Goal: Obtain resource: Download file/media

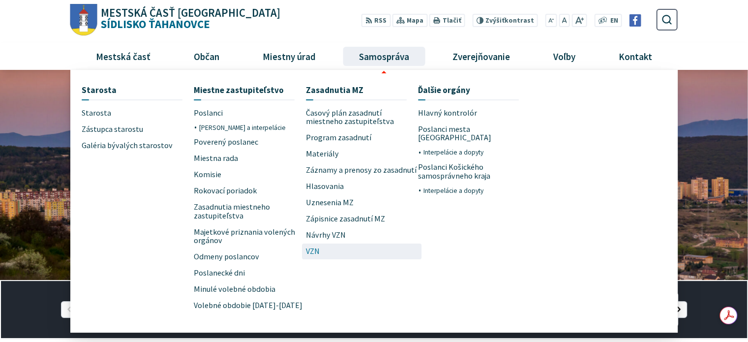
click at [321, 250] on link "VZN" at bounding box center [362, 251] width 112 height 16
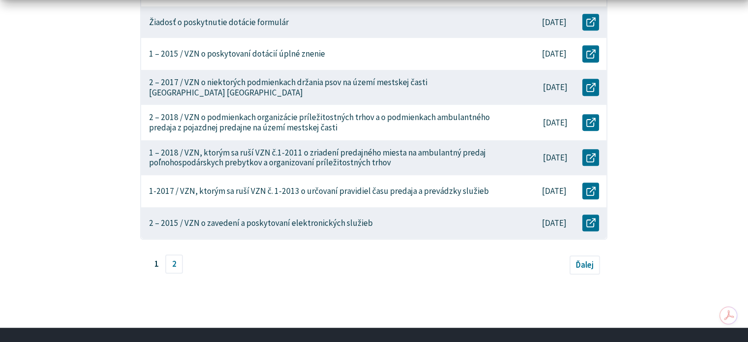
scroll to position [295, 0]
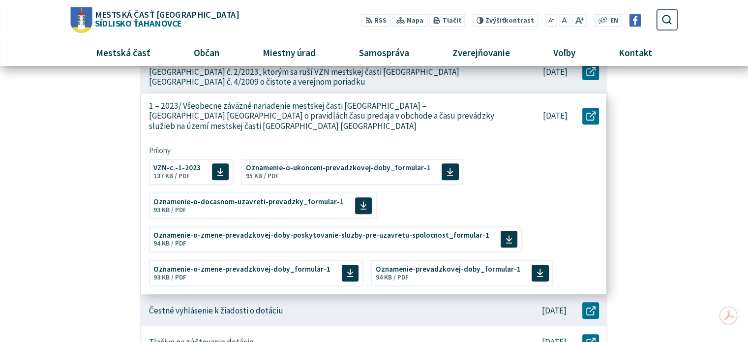
click at [296, 103] on p "1 – 2023/ Všeobecne záväzné nariadenie mestskej časti [GEOGRAPHIC_DATA] – [GEOG…" at bounding box center [323, 116] width 349 height 30
click at [187, 171] on span "Veľkosť a typ súboru 137 KB / PDF" at bounding box center [171, 175] width 36 height 8
click at [414, 263] on span "Oznamenie-prevadzkovej-doby_formular-1 Veľkosť a typ súboru 94 KB / PDF" at bounding box center [448, 271] width 145 height 23
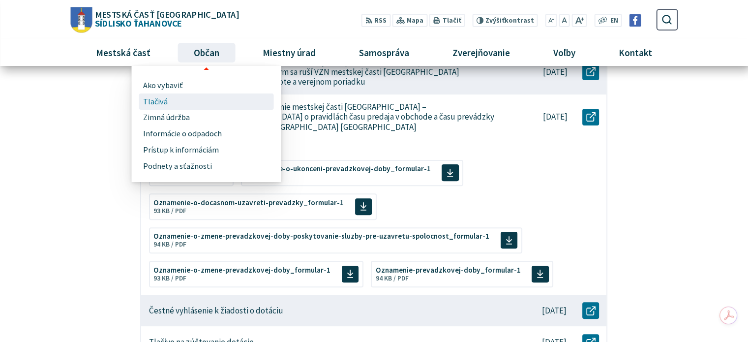
click at [159, 102] on span "Tlačivá" at bounding box center [155, 101] width 25 height 16
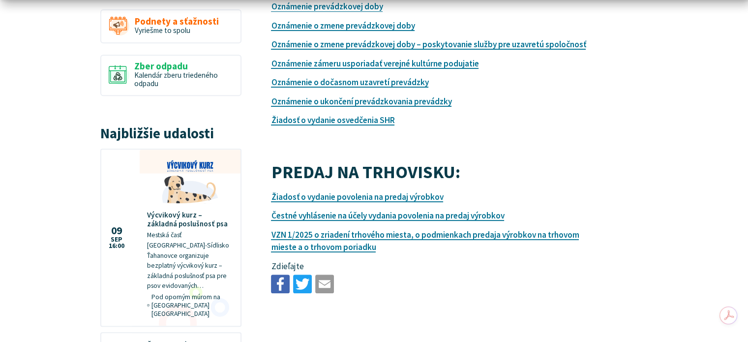
scroll to position [344, 0]
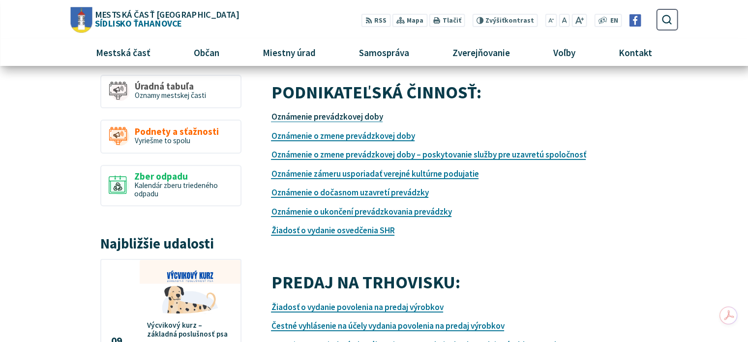
click at [332, 118] on link "Oznámenie prevádzkovej doby" at bounding box center [327, 116] width 112 height 11
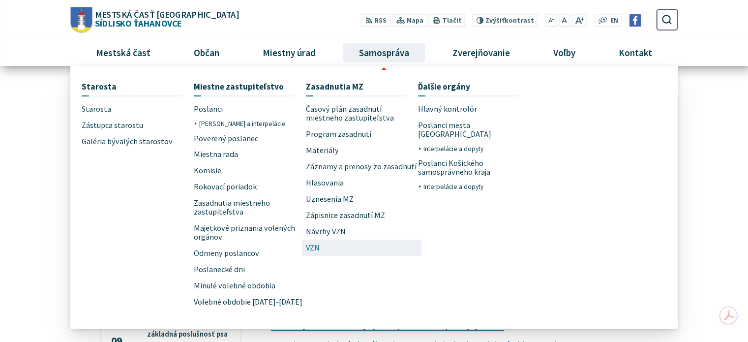
click at [311, 245] on span "VZN" at bounding box center [313, 248] width 14 height 16
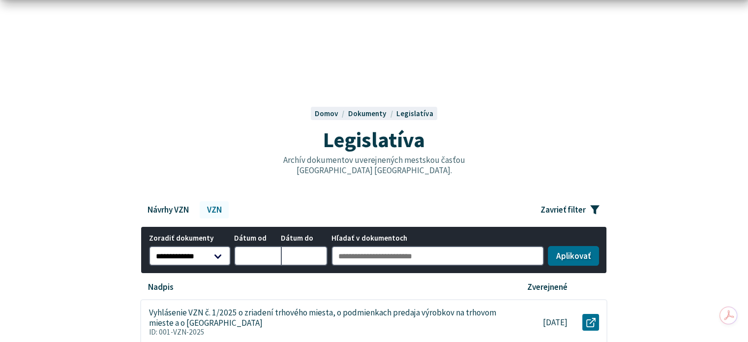
scroll to position [148, 0]
